Goal: Navigation & Orientation: Find specific page/section

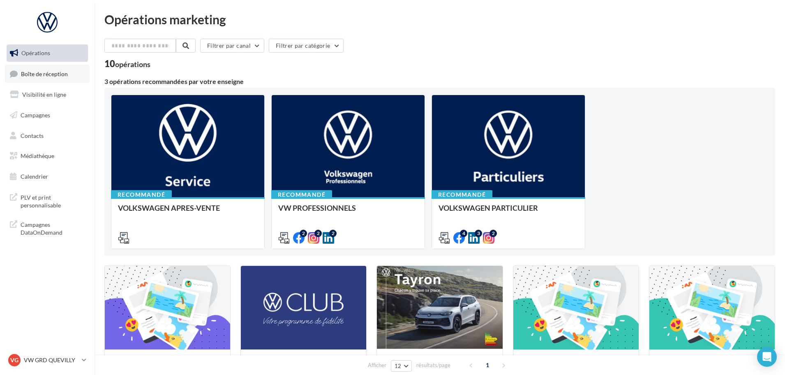
click at [44, 72] on span "Boîte de réception" at bounding box center [44, 73] width 47 height 7
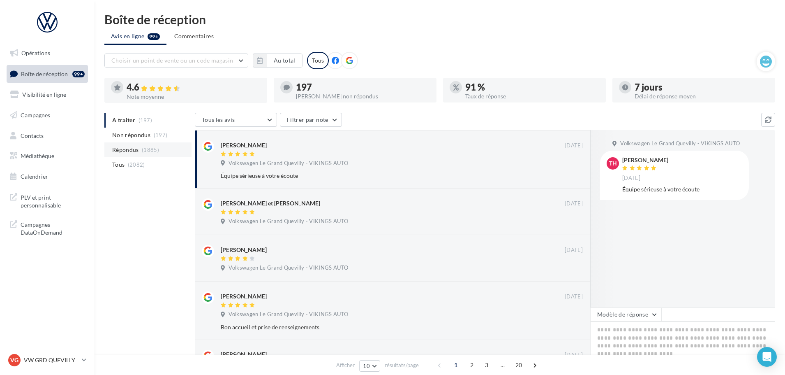
click at [141, 147] on li "Répondus (1885)" at bounding box center [147, 149] width 87 height 15
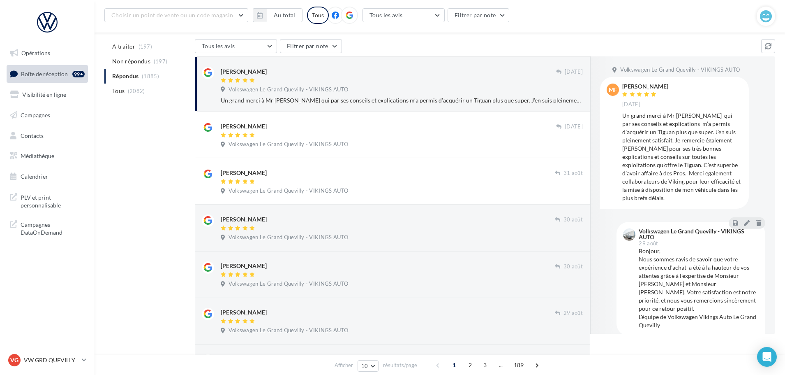
scroll to position [82, 0]
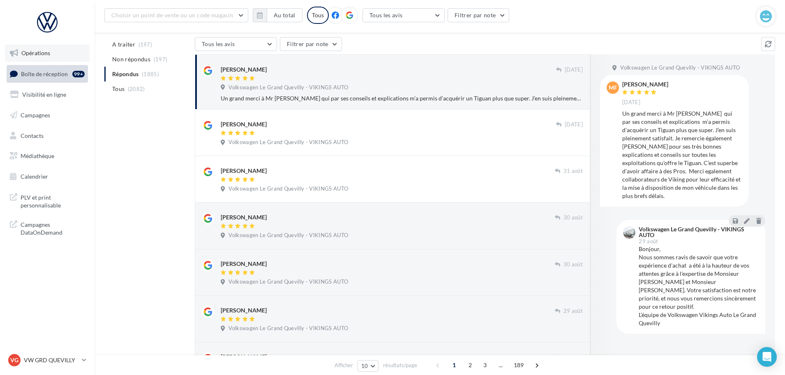
click at [38, 56] on span "Opérations" at bounding box center [35, 52] width 29 height 7
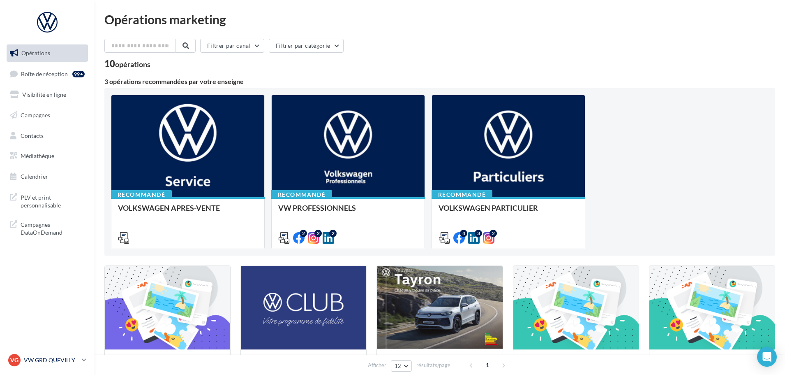
click at [46, 357] on p "VW GRD QUEVILLY" at bounding box center [51, 360] width 55 height 8
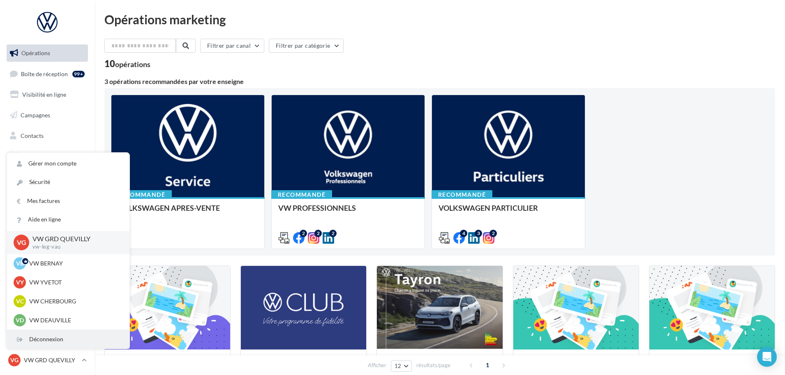
click at [50, 344] on div "Déconnexion" at bounding box center [68, 339] width 123 height 19
